Goal: Information Seeking & Learning: Learn about a topic

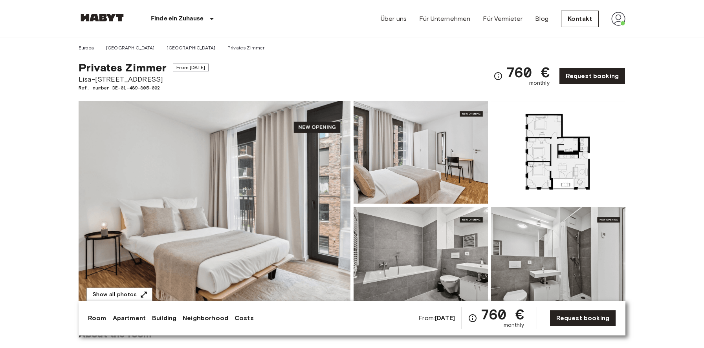
click at [147, 84] on span "Lisa-Fittko-Straße 5" at bounding box center [144, 79] width 130 height 10
